Goal: Task Accomplishment & Management: Use online tool/utility

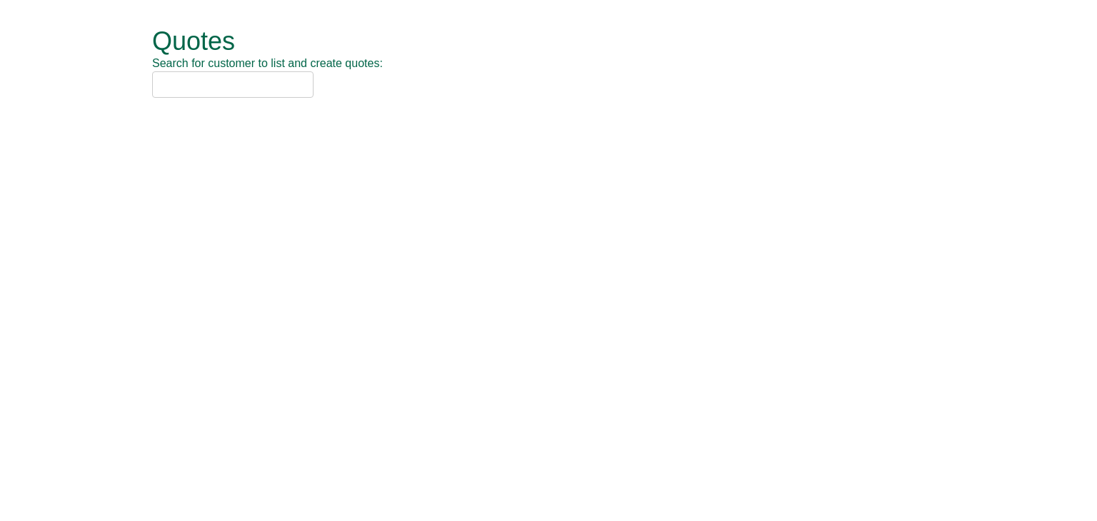
click at [236, 82] on input "text" at bounding box center [232, 84] width 161 height 26
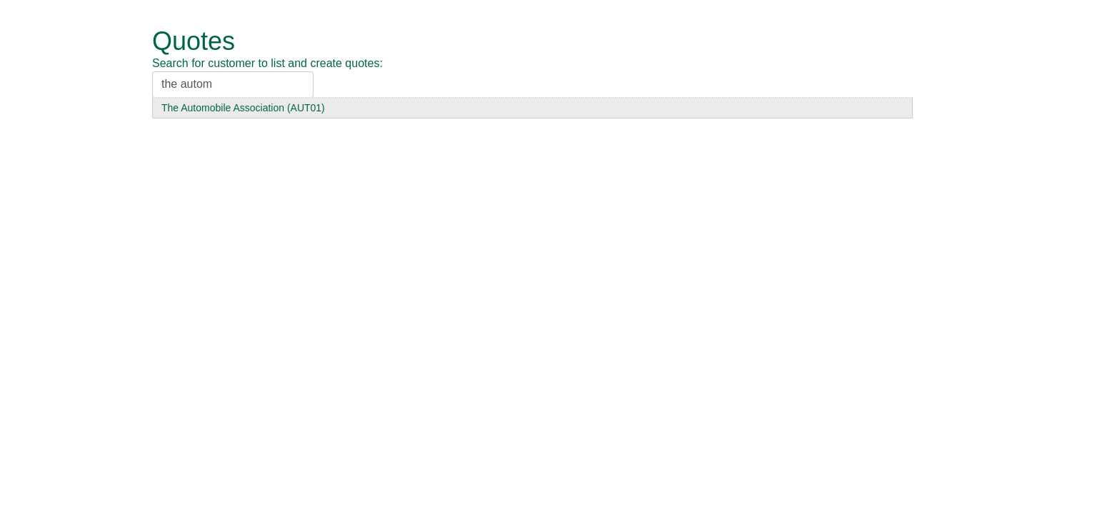
type input "the autom"
click at [217, 104] on div "The Automobile Association (AUT01)" at bounding box center [532, 108] width 742 height 14
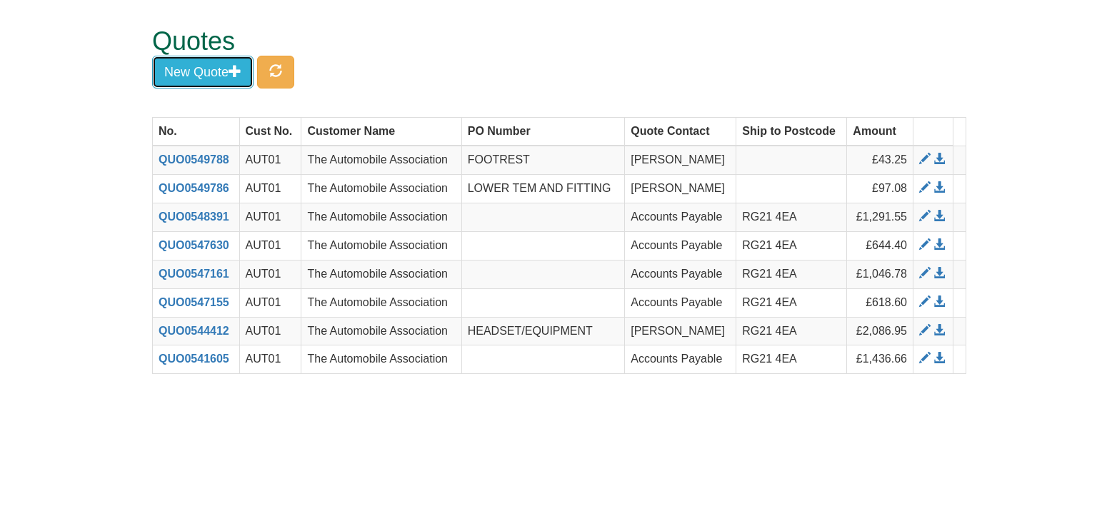
click at [215, 74] on button "New Quote" at bounding box center [202, 72] width 101 height 33
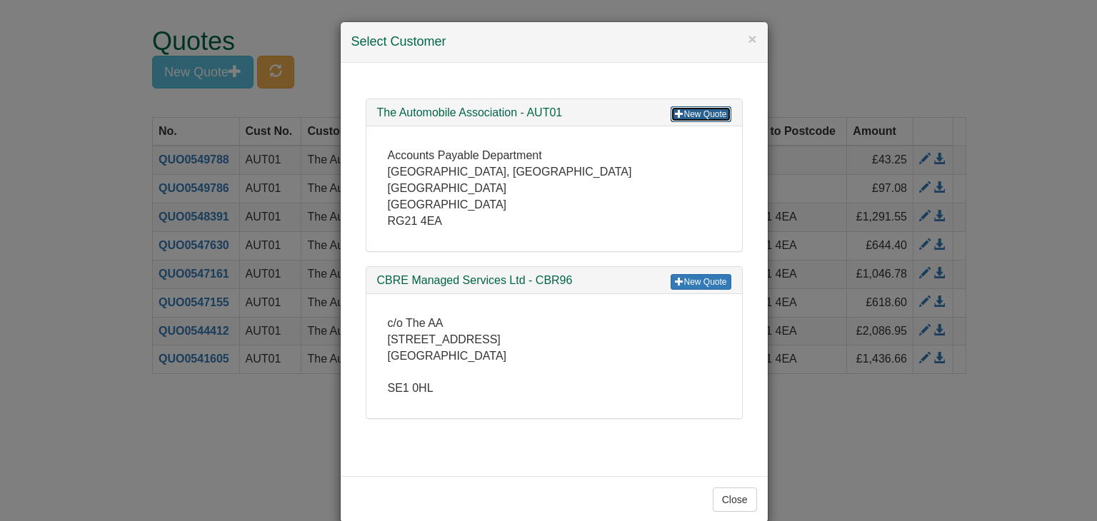
click at [685, 114] on link "New Quote" at bounding box center [701, 114] width 60 height 16
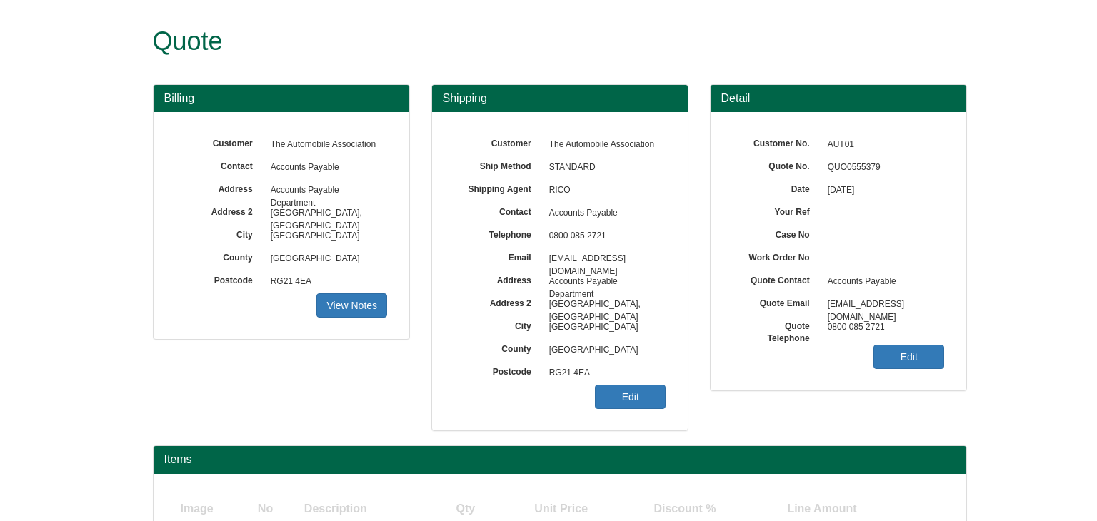
scroll to position [119, 0]
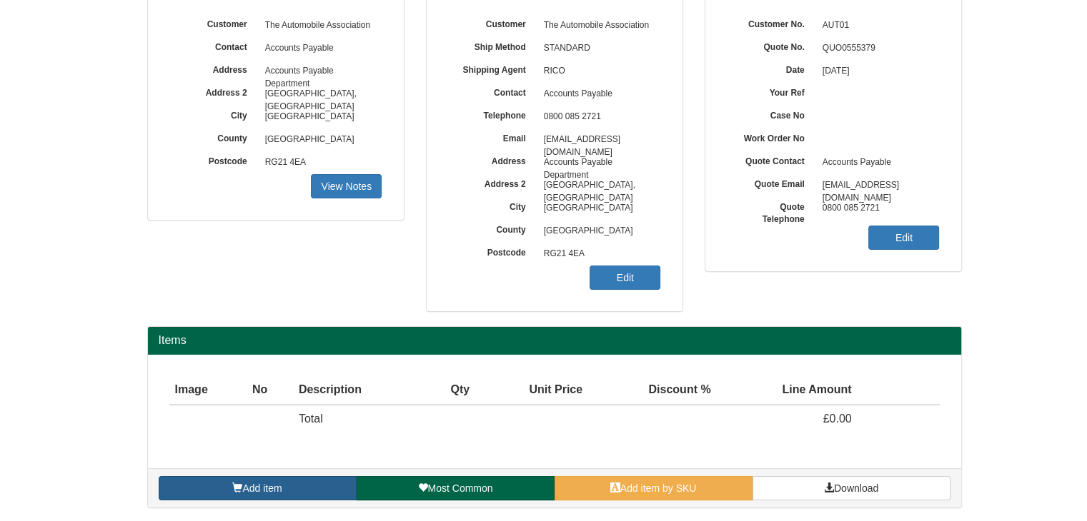
click at [290, 489] on link "Add item" at bounding box center [258, 488] width 198 height 24
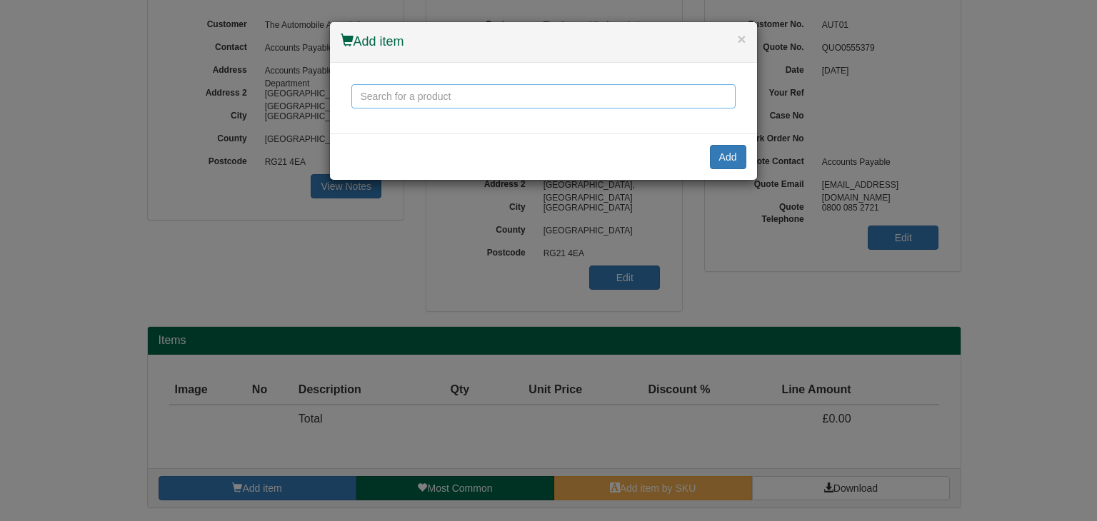
click at [416, 94] on input "text" at bounding box center [543, 96] width 384 height 24
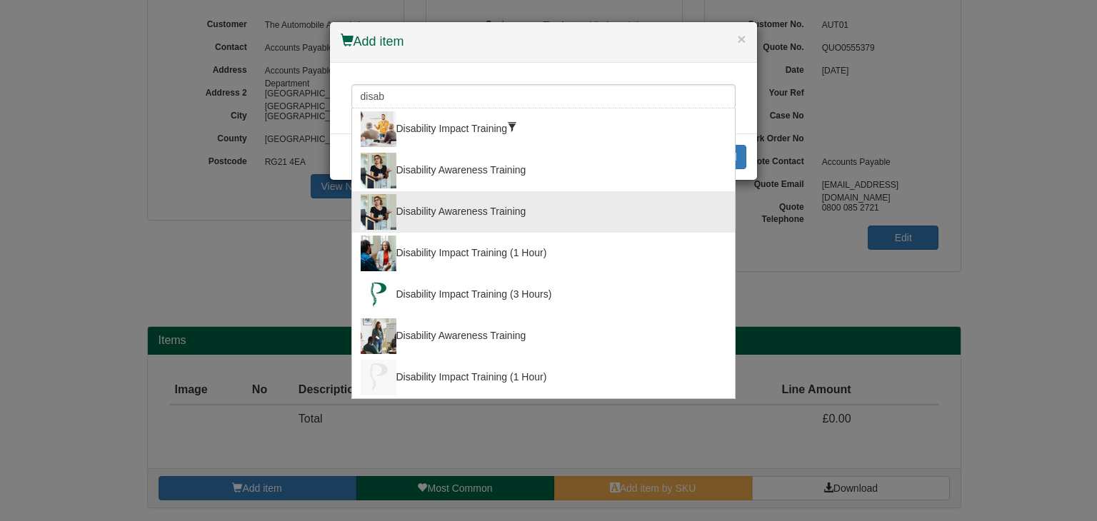
click at [437, 209] on div "Disability Awareness Training" at bounding box center [544, 212] width 366 height 36
type input "Disability Awareness Training"
click at [495, 95] on input "Disability Awareness Training" at bounding box center [543, 96] width 384 height 24
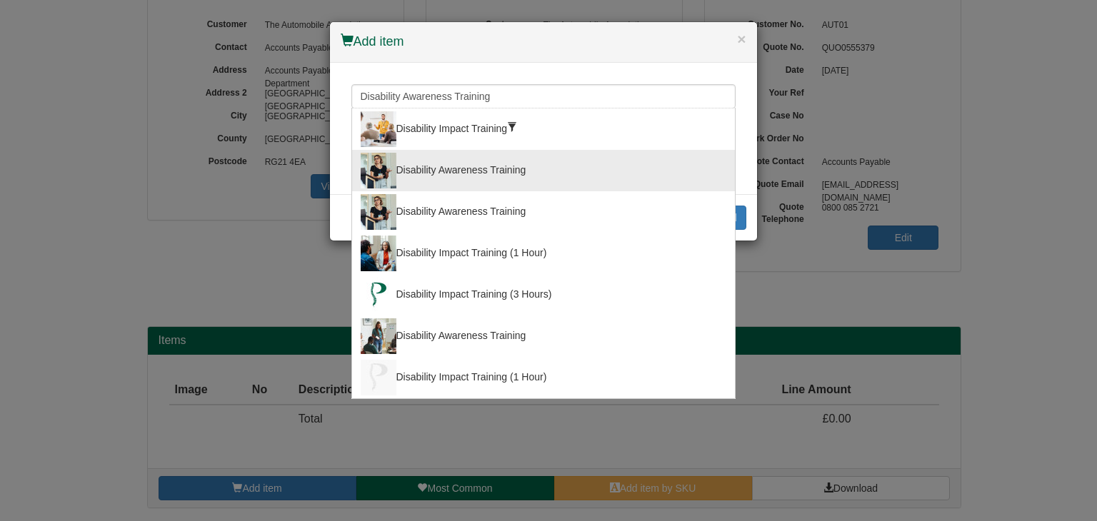
click at [472, 163] on div "Disability Awareness Training" at bounding box center [544, 171] width 366 height 36
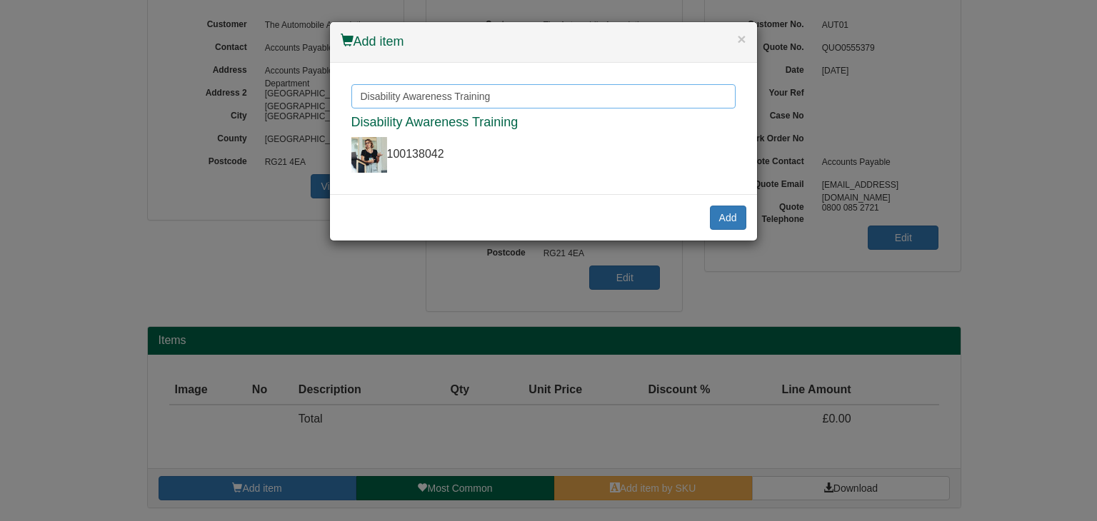
click at [497, 95] on input "Disability Awareness Training" at bounding box center [543, 96] width 384 height 24
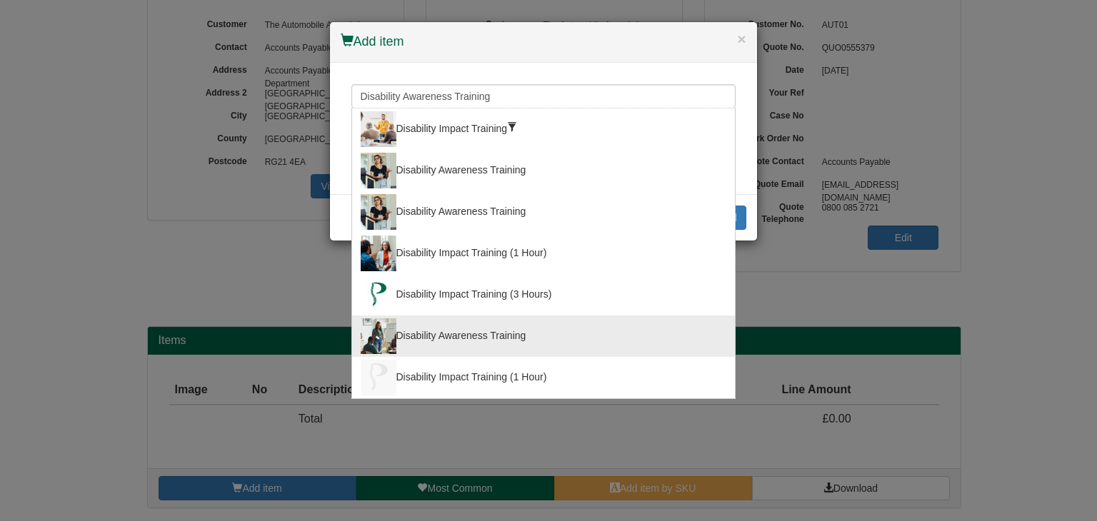
click at [466, 335] on div "Disability Awareness Training" at bounding box center [544, 337] width 366 height 36
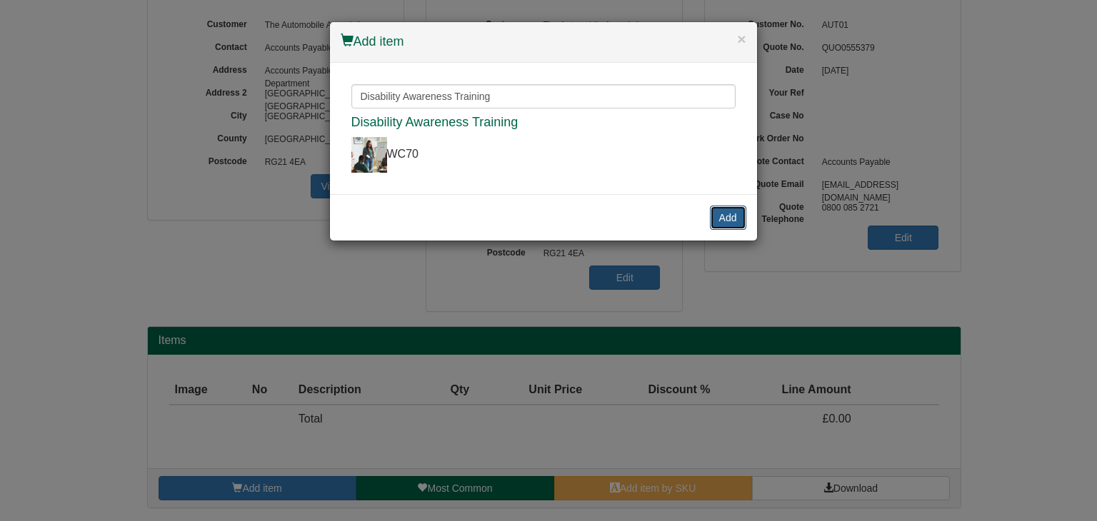
click at [732, 219] on button "Add" at bounding box center [728, 218] width 36 height 24
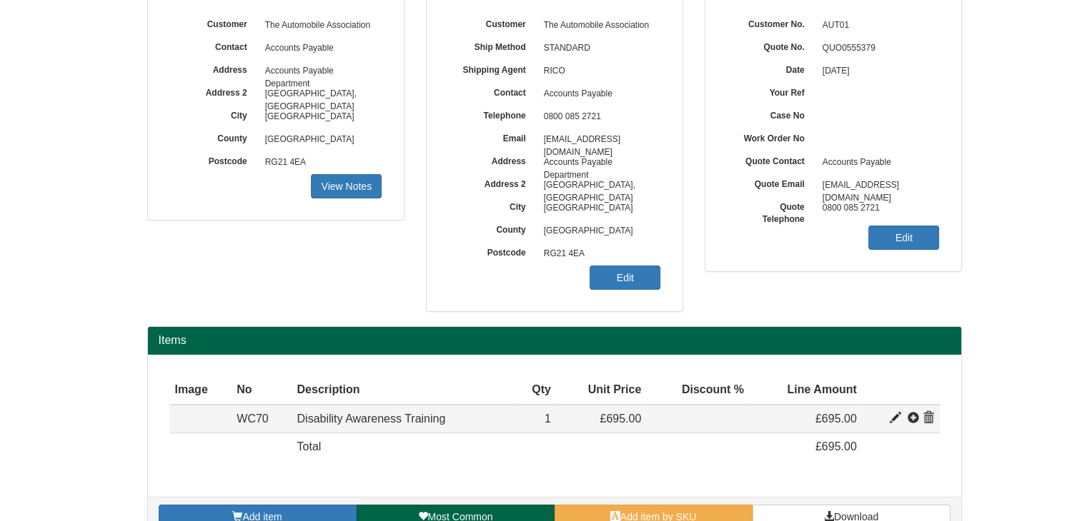
click at [892, 417] on span at bounding box center [894, 418] width 11 height 11
type input "Disability Awareness Training"
type input "250.00"
type input "695.00"
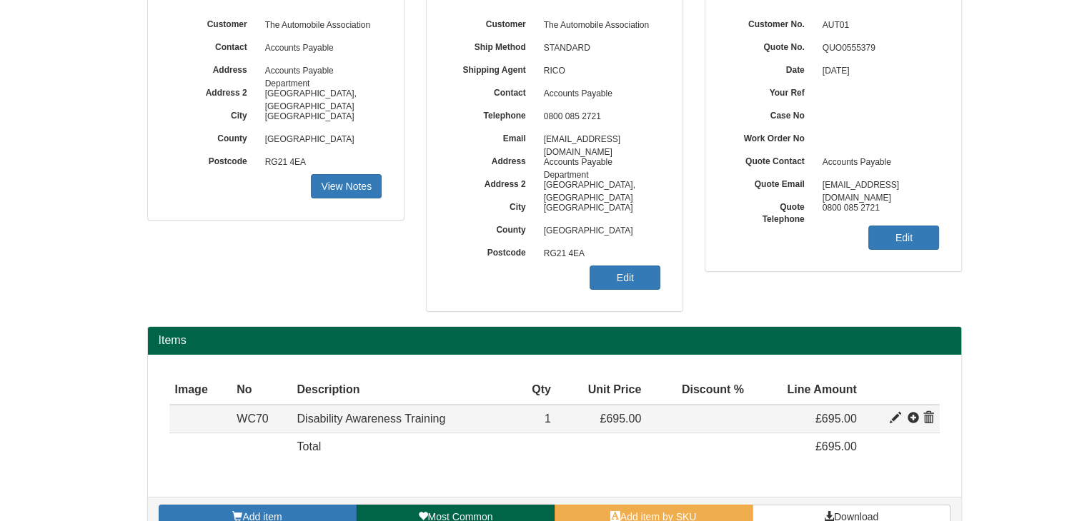
type input "1"
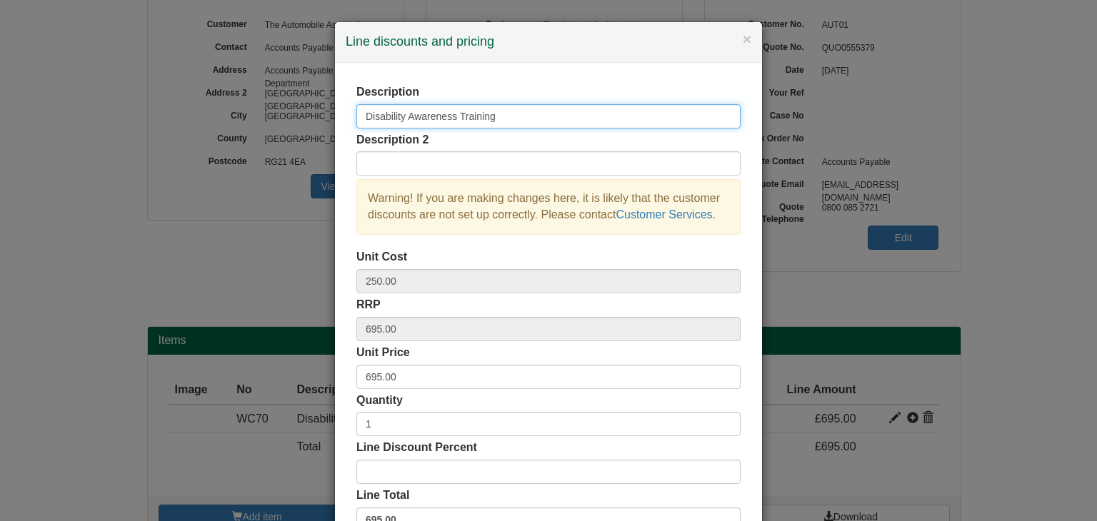
drag, startPoint x: 400, startPoint y: 116, endPoint x: 294, endPoint y: 115, distance: 106.4
click at [294, 115] on div "× Line discounts and pricing Description Disability Awareness Training Descript…" at bounding box center [548, 260] width 1097 height 521
type input "Neurodiversity Awareness Training"
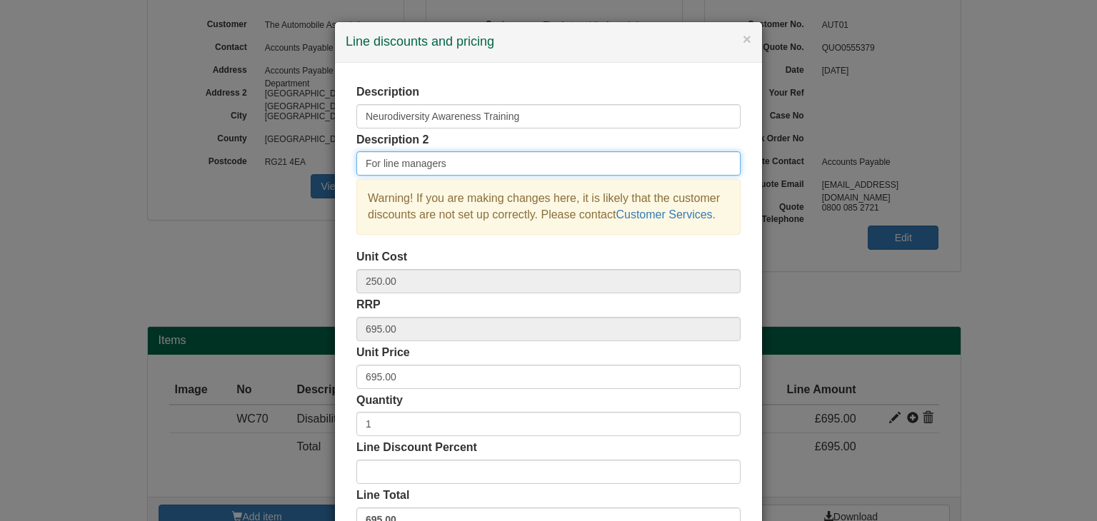
type input "For line managers"
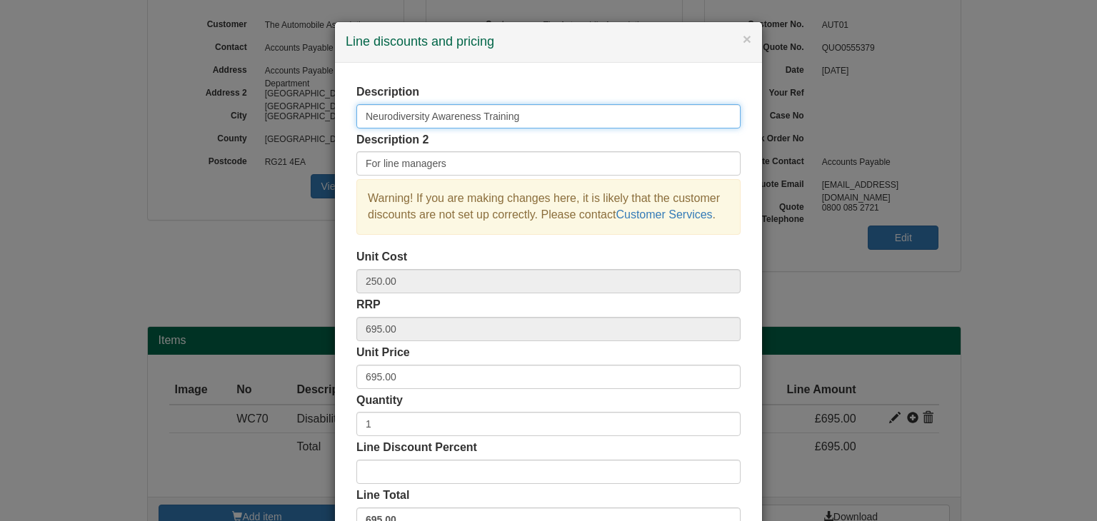
click at [360, 115] on input "Neurodiversity Awareness Training" at bounding box center [548, 116] width 384 height 24
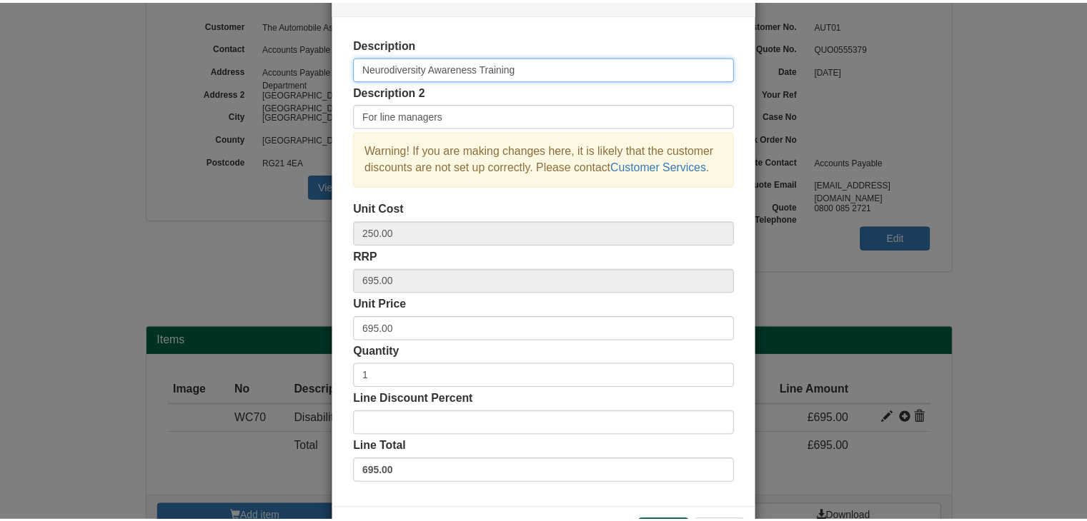
scroll to position [103, 0]
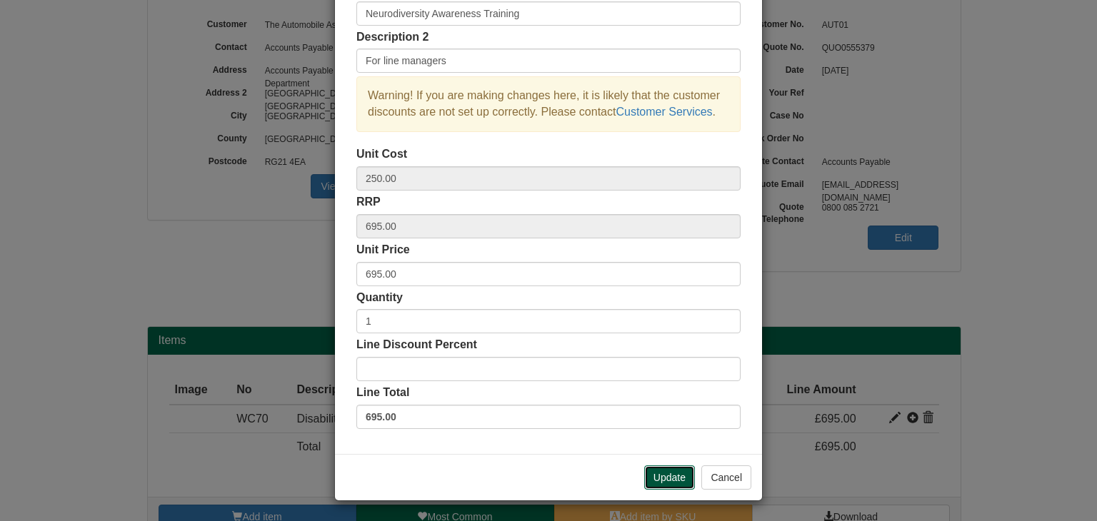
click at [649, 474] on button "Update" at bounding box center [669, 478] width 51 height 24
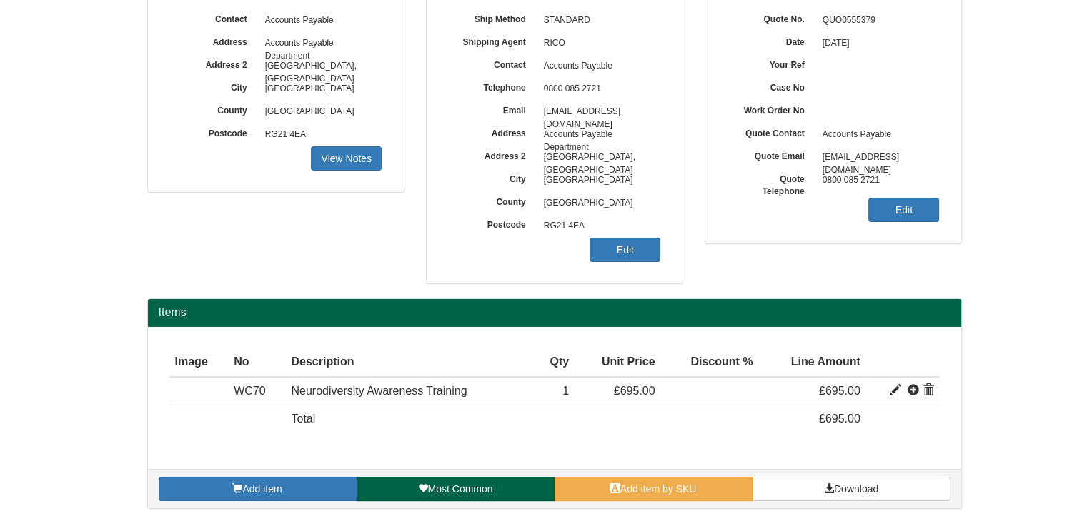
scroll to position [148, 0]
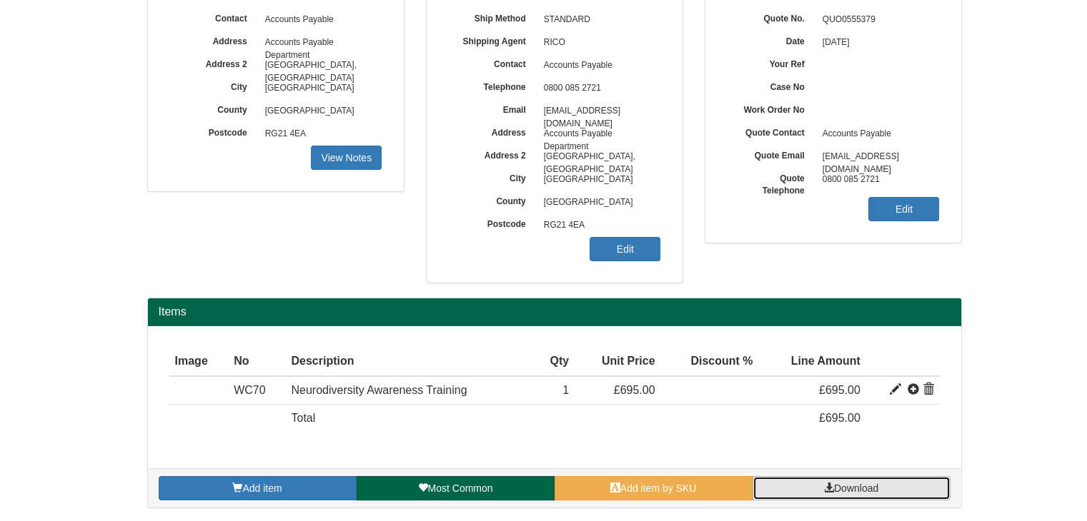
click at [814, 486] on link "Download" at bounding box center [851, 488] width 198 height 24
